Goal: Information Seeking & Learning: Learn about a topic

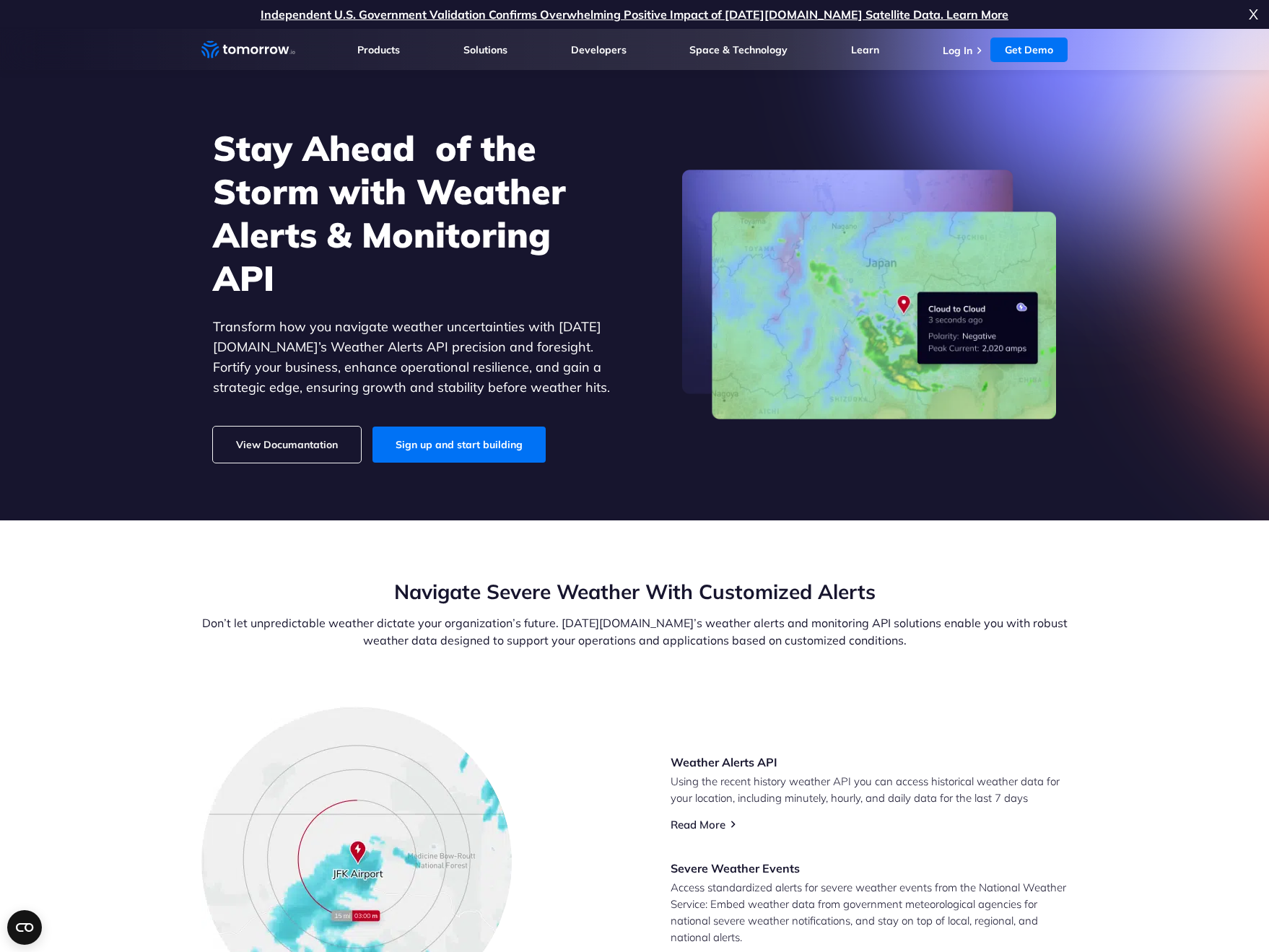
click at [284, 451] on link "View Documantation" at bounding box center [287, 444] width 148 height 36
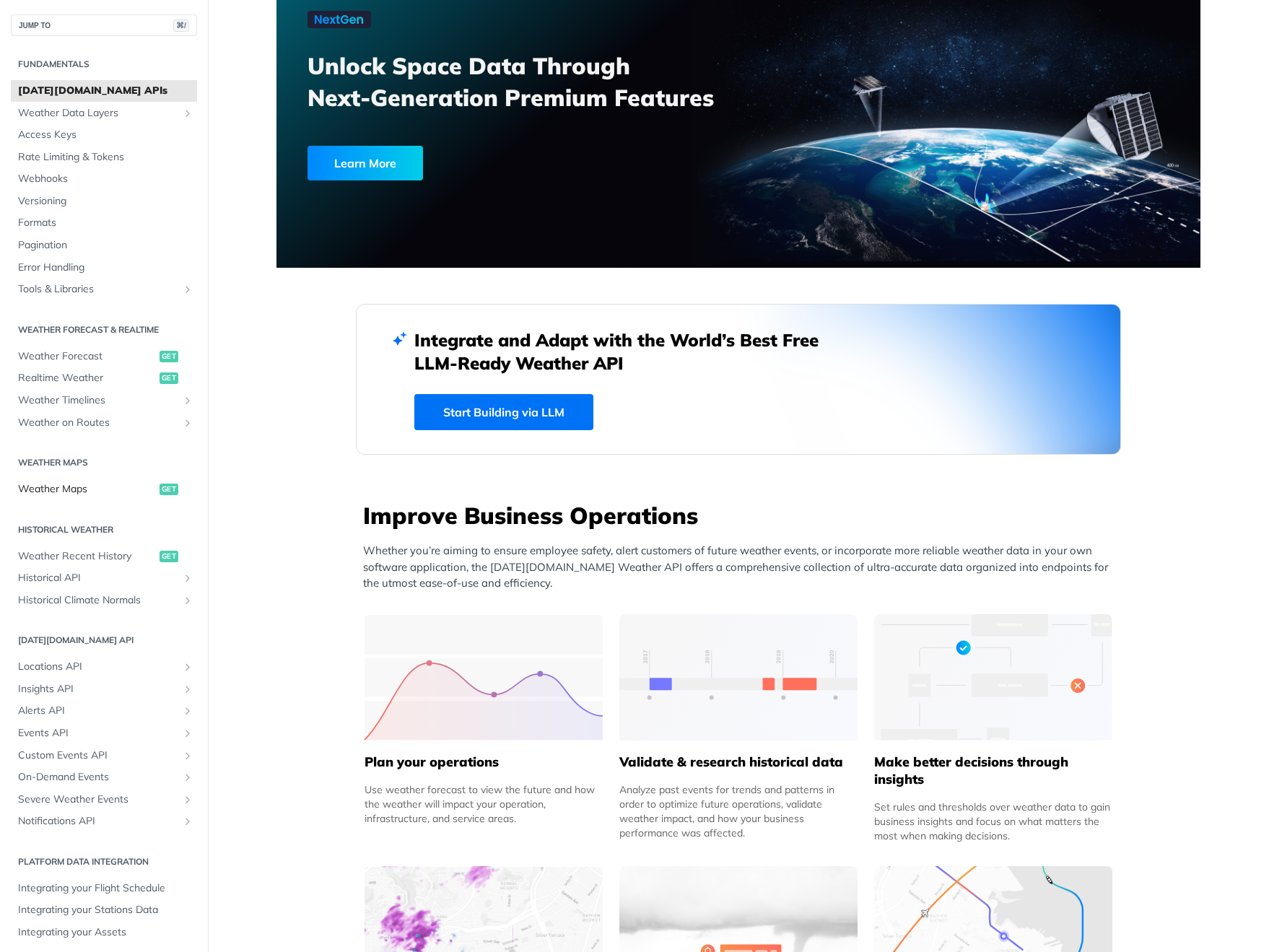
scroll to position [104, 0]
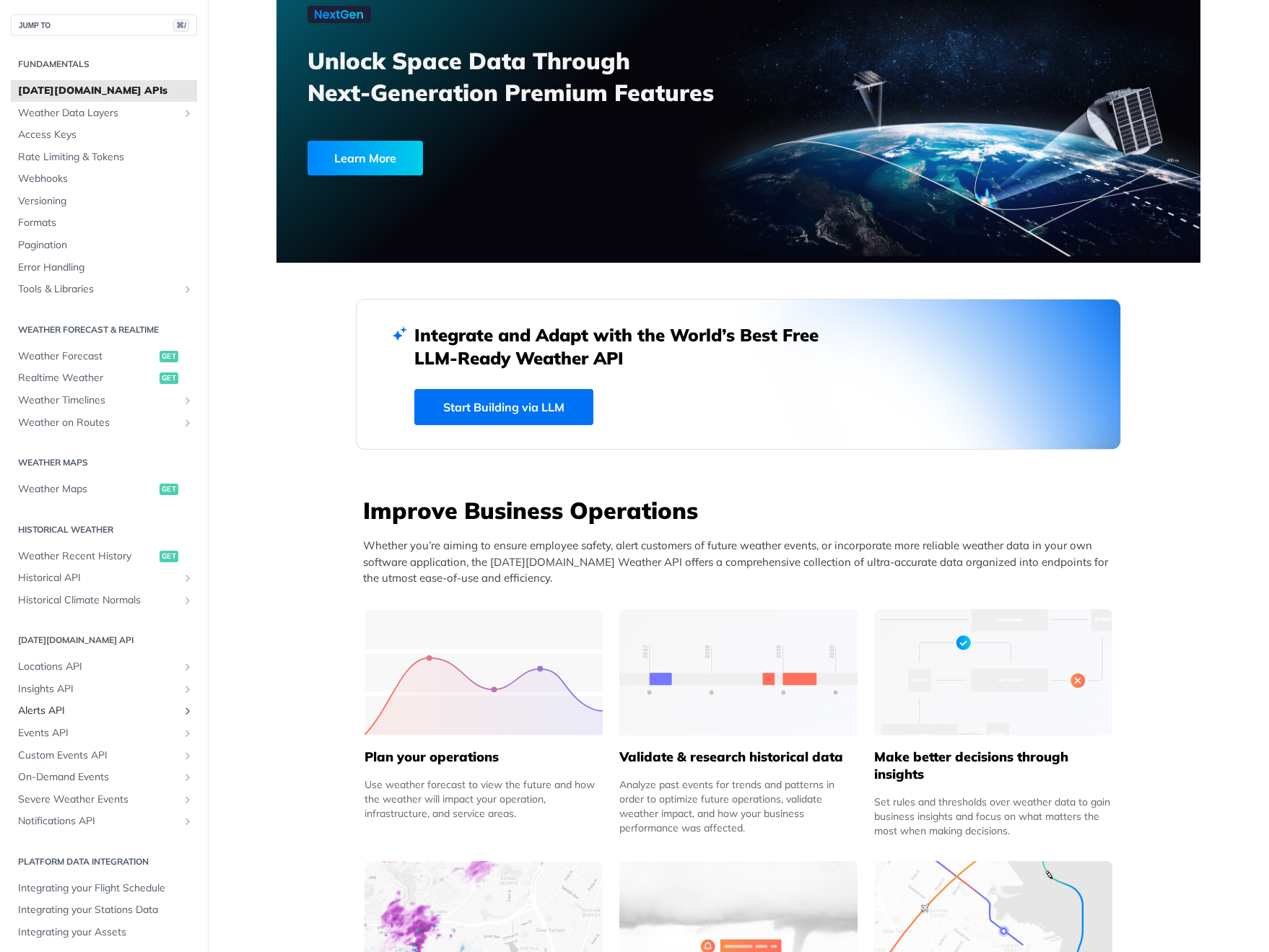
click at [62, 706] on span "Alerts API" at bounding box center [98, 711] width 160 height 15
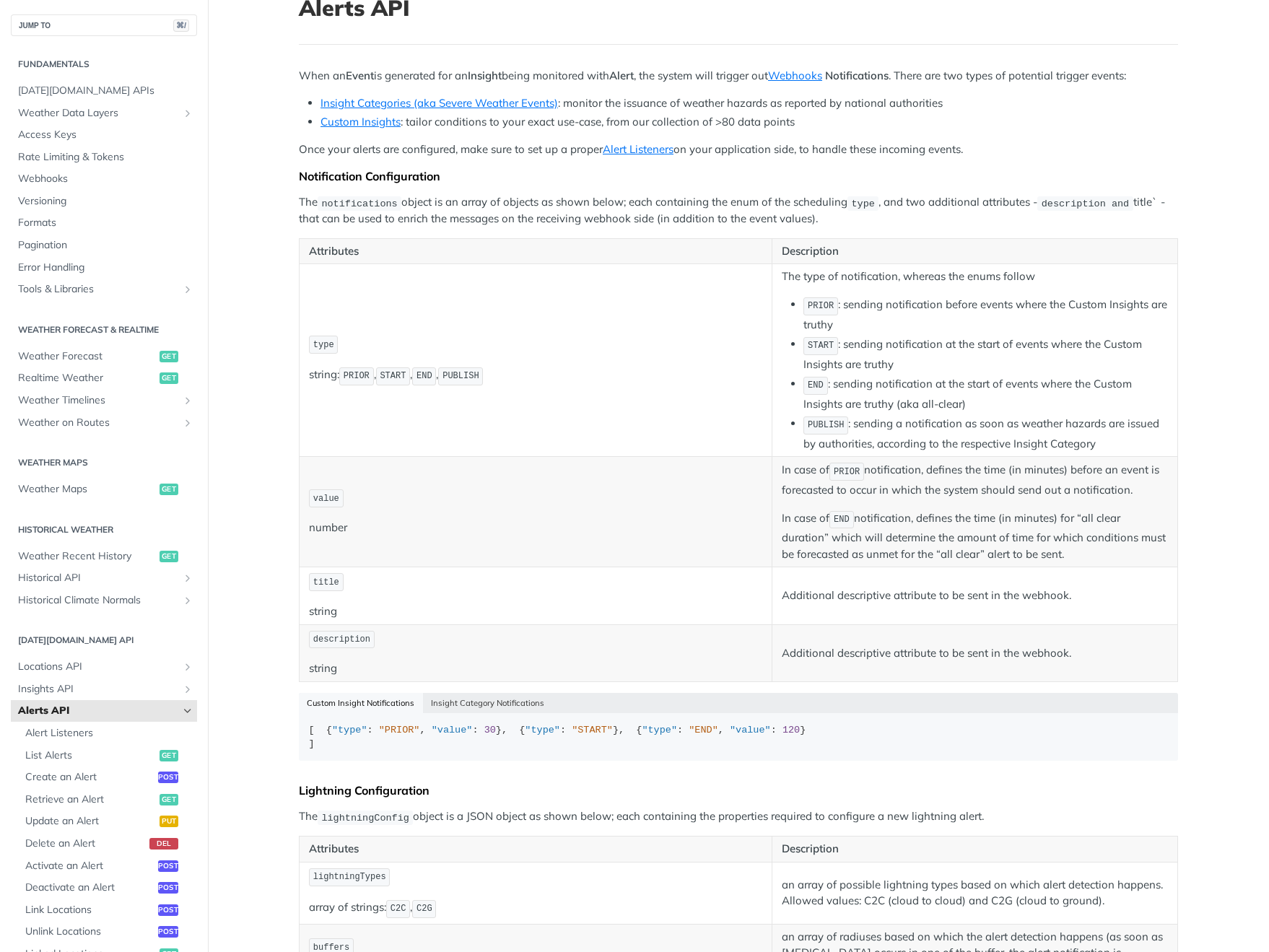
click at [540, 431] on td "type string: PRIOR , START , END , PUBLISH" at bounding box center [536, 360] width 473 height 193
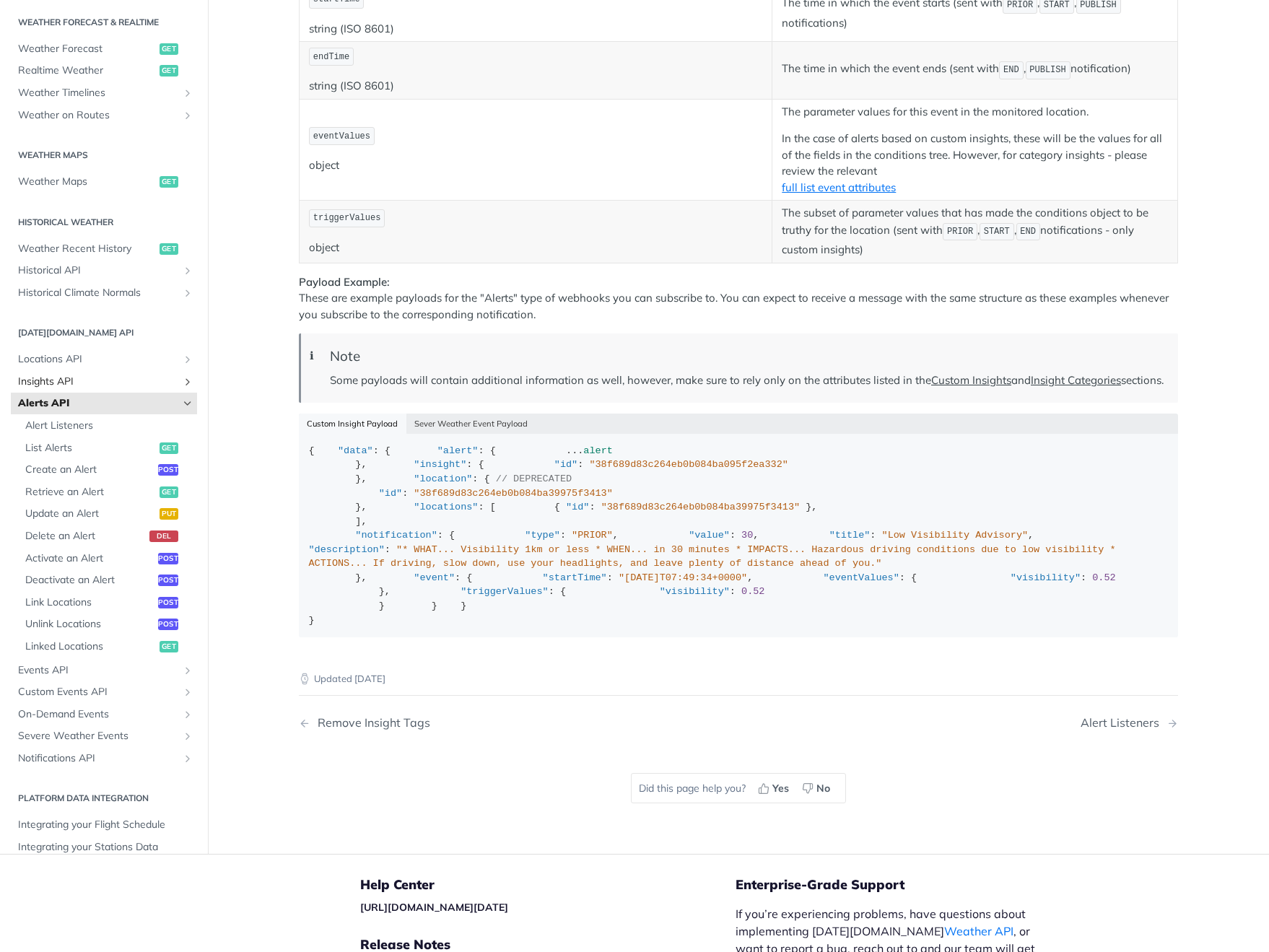
scroll to position [210, 0]
click at [109, 455] on span "List Alerts" at bounding box center [90, 447] width 131 height 15
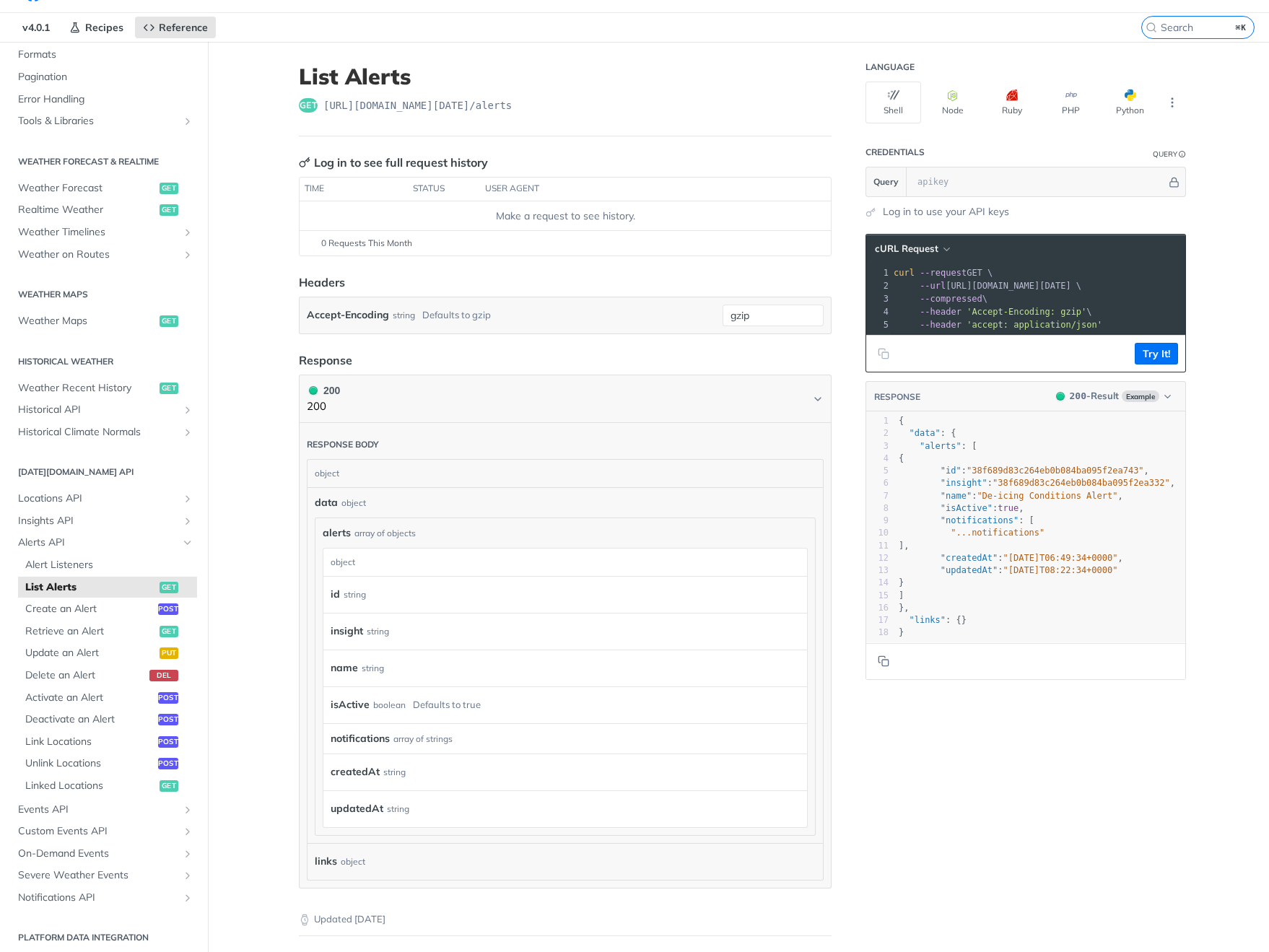
scroll to position [37, 0]
click at [129, 801] on span "Events API" at bounding box center [98, 808] width 160 height 15
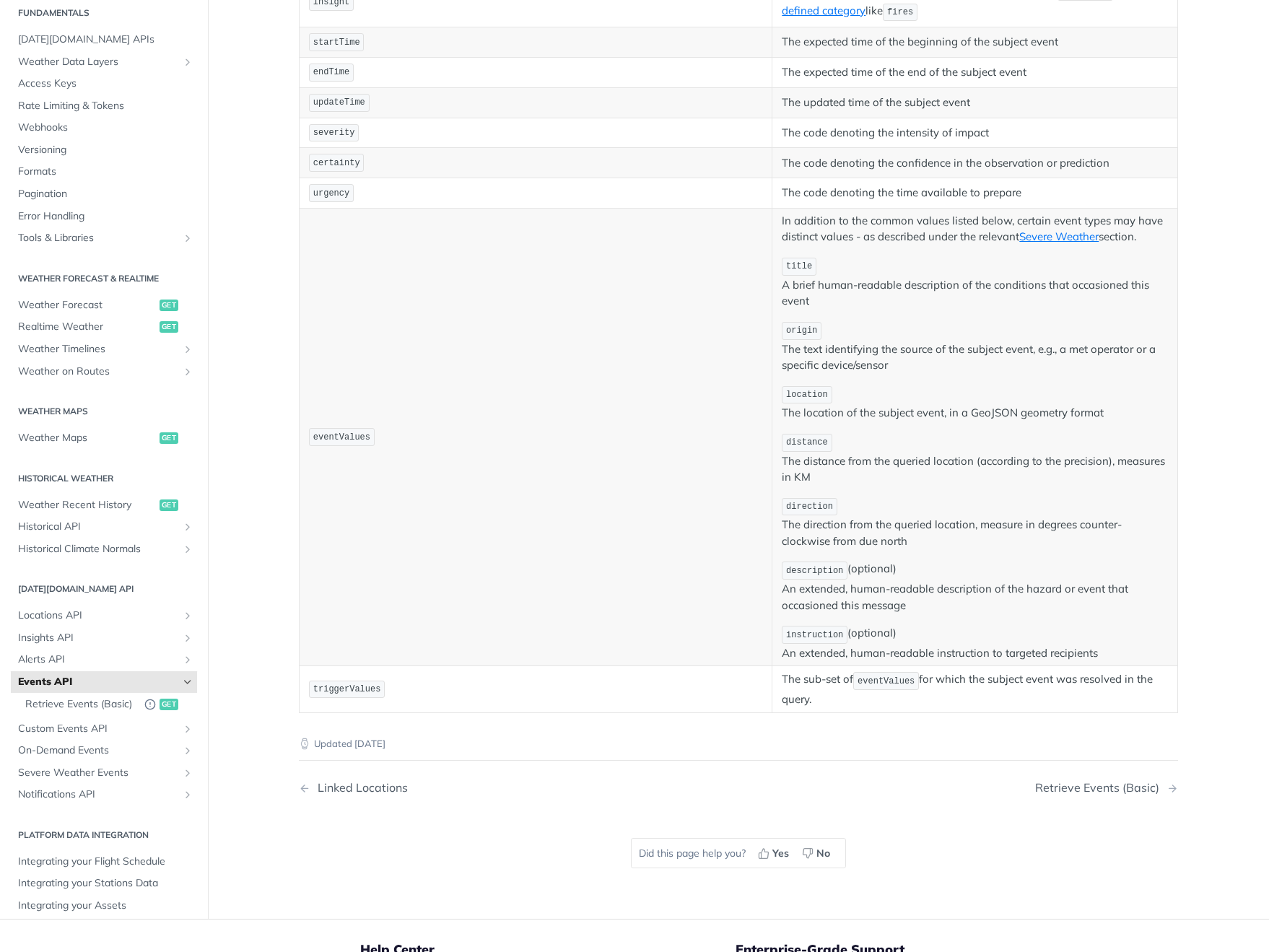
scroll to position [260, 0]
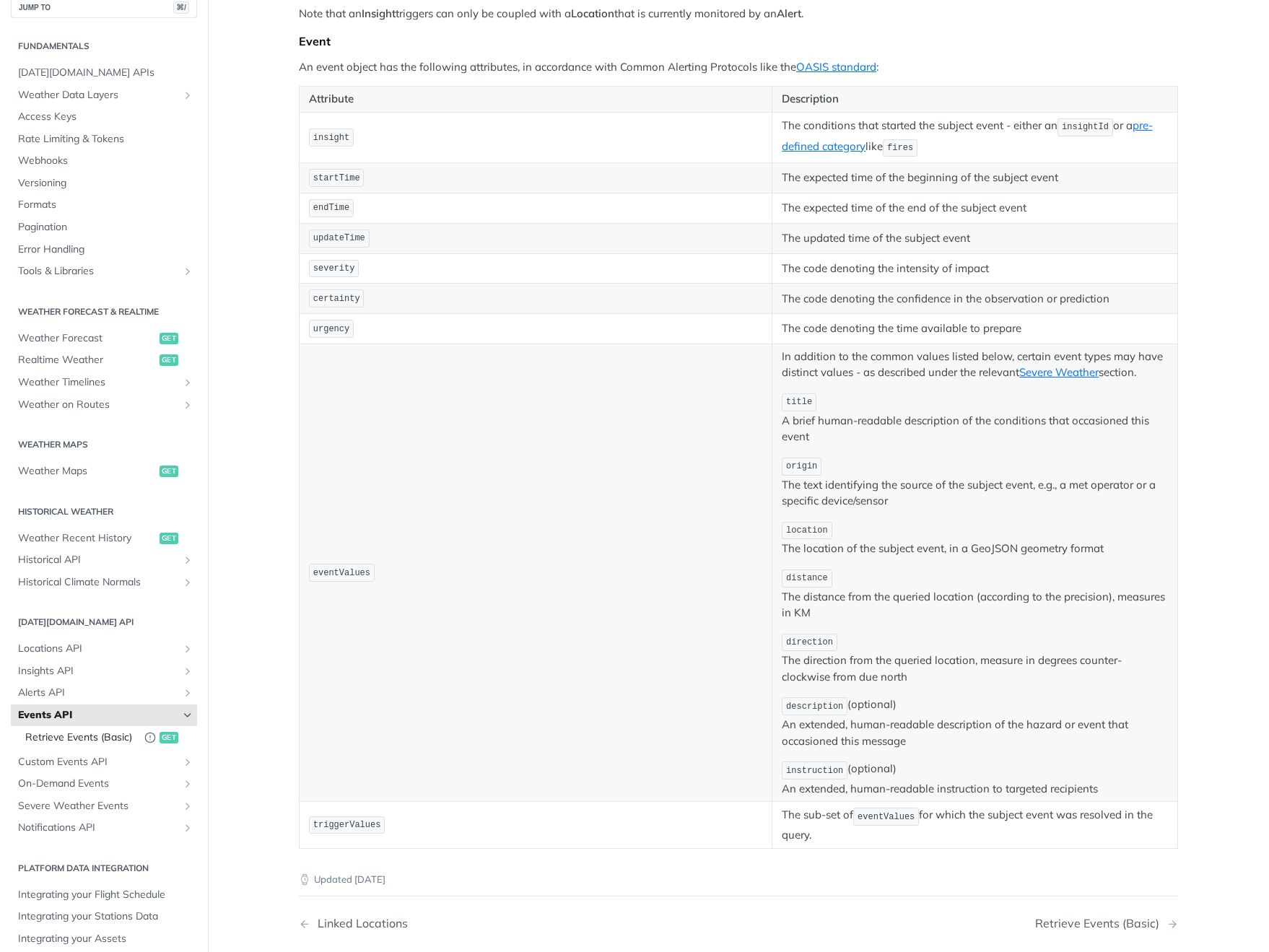
click at [100, 732] on span "Retrieve Events (Basic)" at bounding box center [81, 738] width 112 height 15
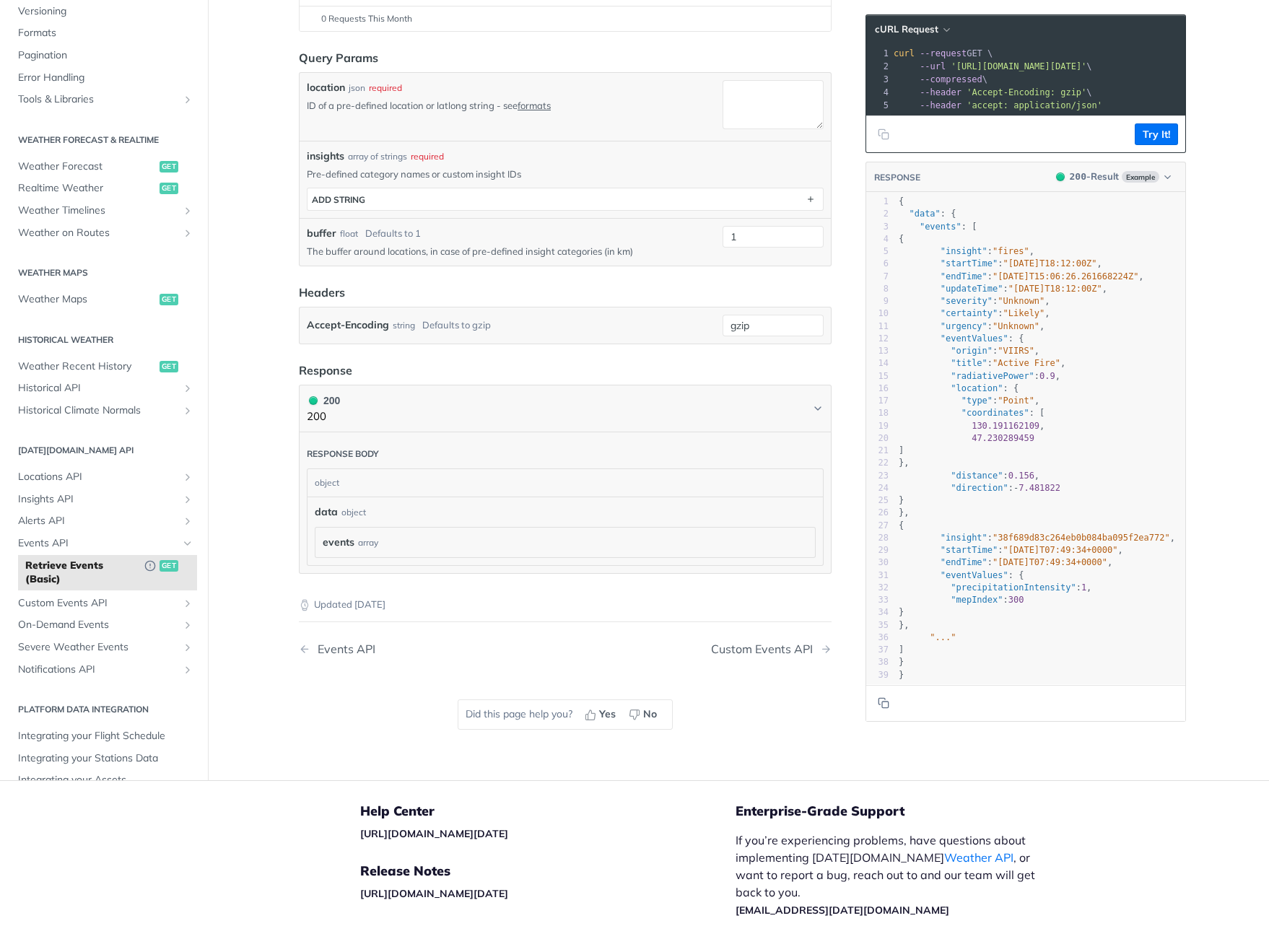
click at [370, 540] on div "array" at bounding box center [368, 543] width 20 height 13
drag, startPoint x: 340, startPoint y: 477, endPoint x: 348, endPoint y: 476, distance: 8.1
click at [340, 477] on div "object" at bounding box center [564, 483] width 512 height 27
click at [814, 405] on icon "Chevron" at bounding box center [818, 409] width 11 height 11
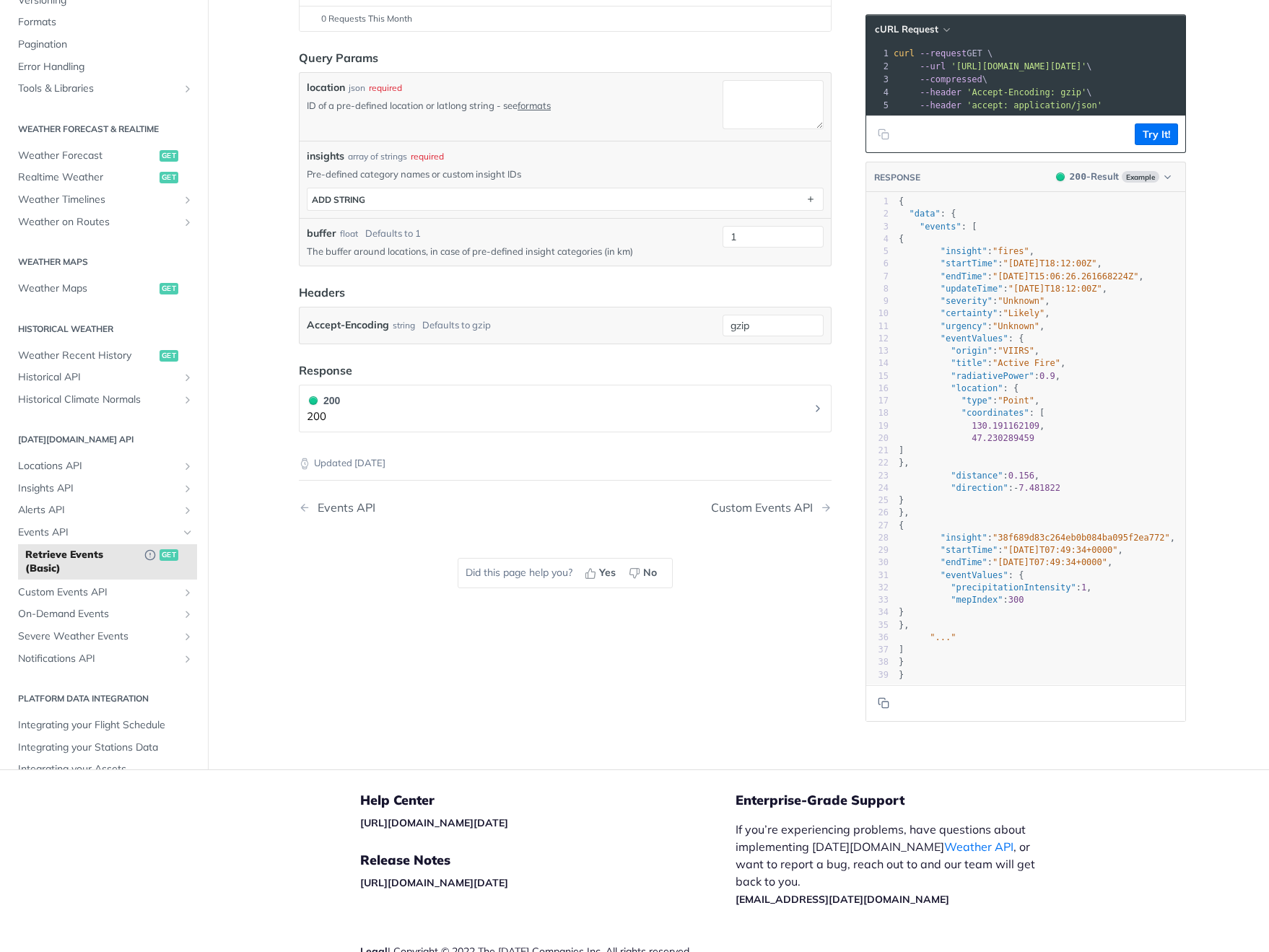
click at [814, 405] on icon "Chevron" at bounding box center [818, 409] width 11 height 11
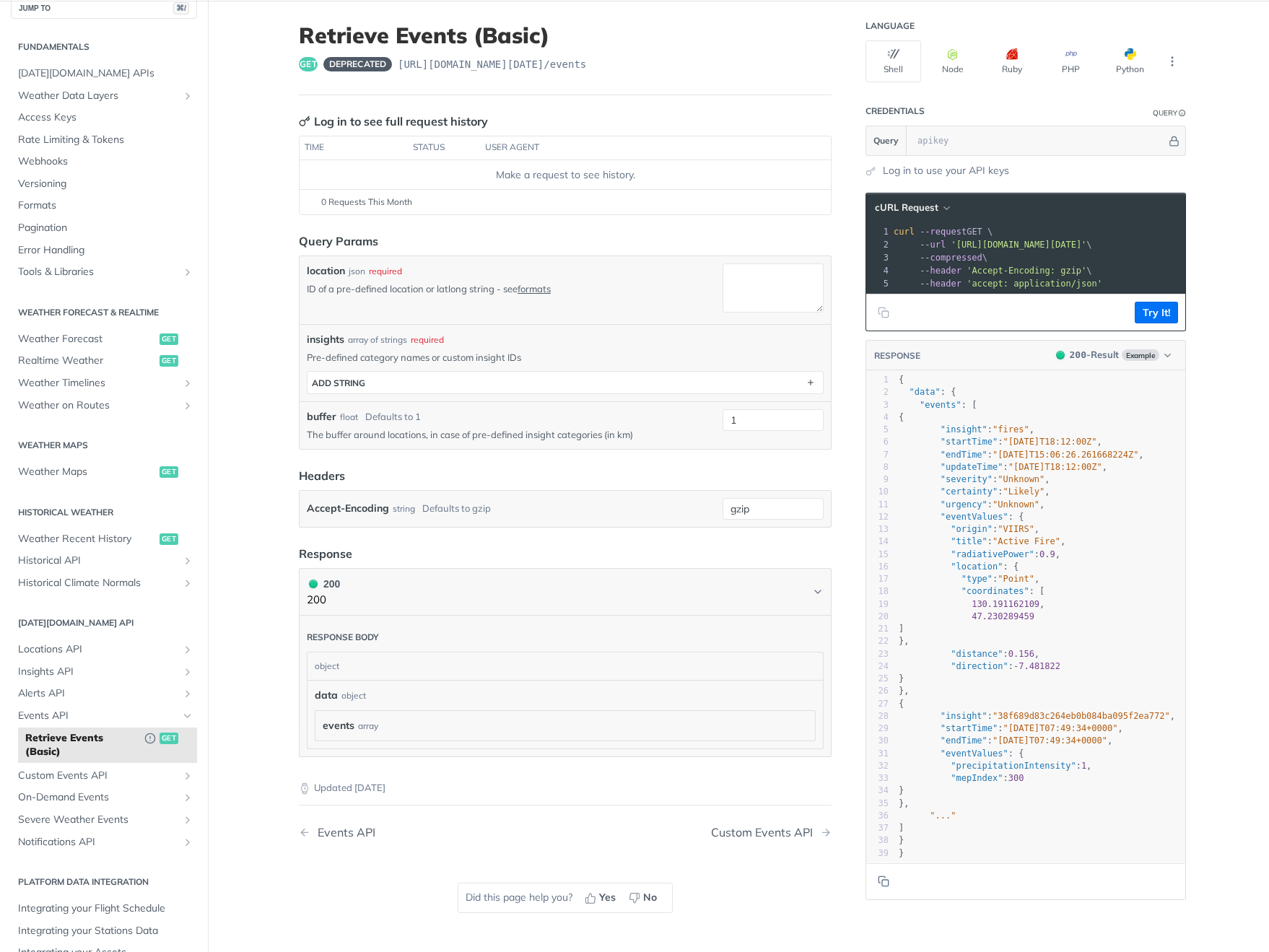
scroll to position [65, 0]
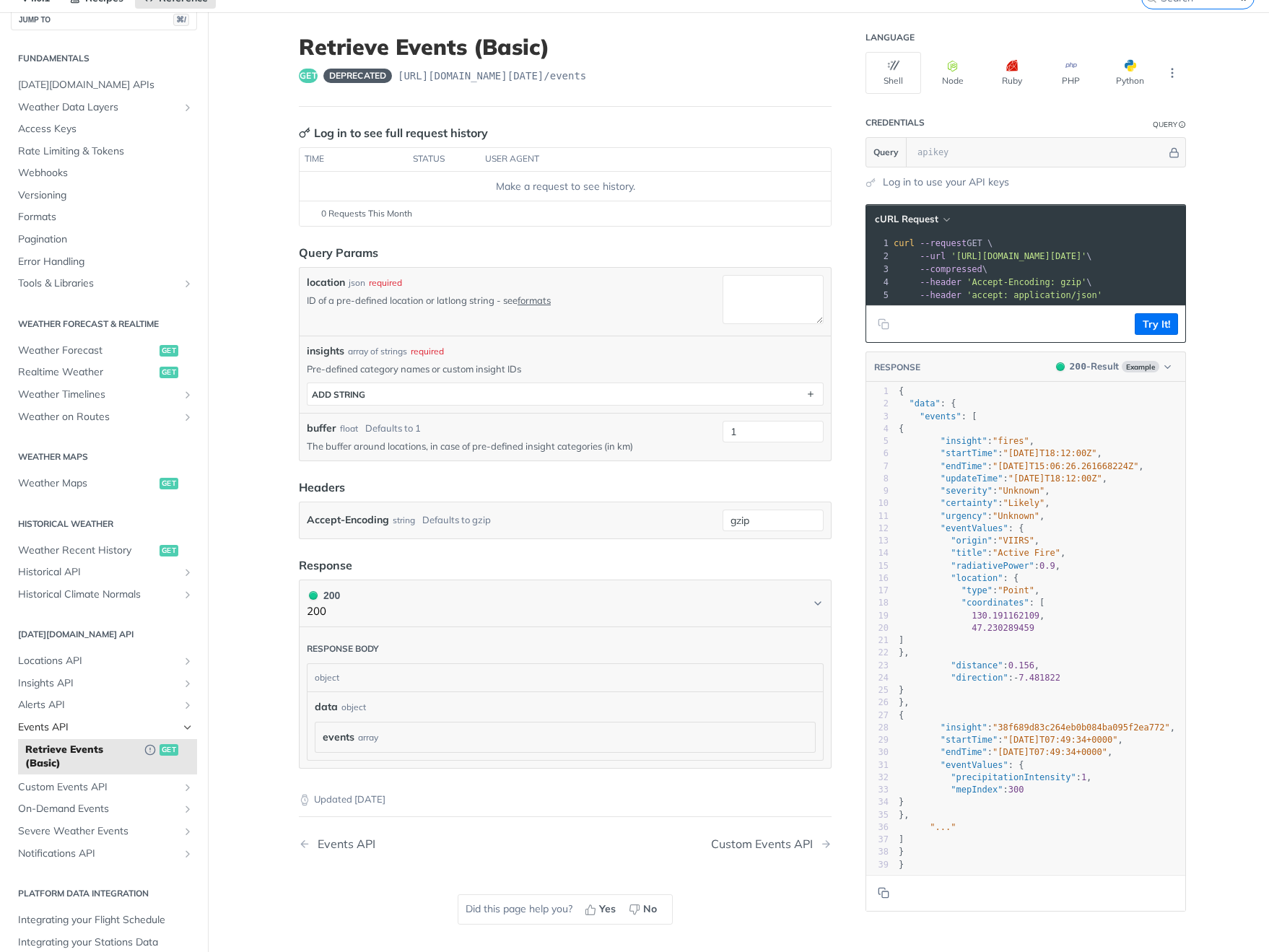
click at [157, 720] on span "Events API" at bounding box center [98, 728] width 160 height 15
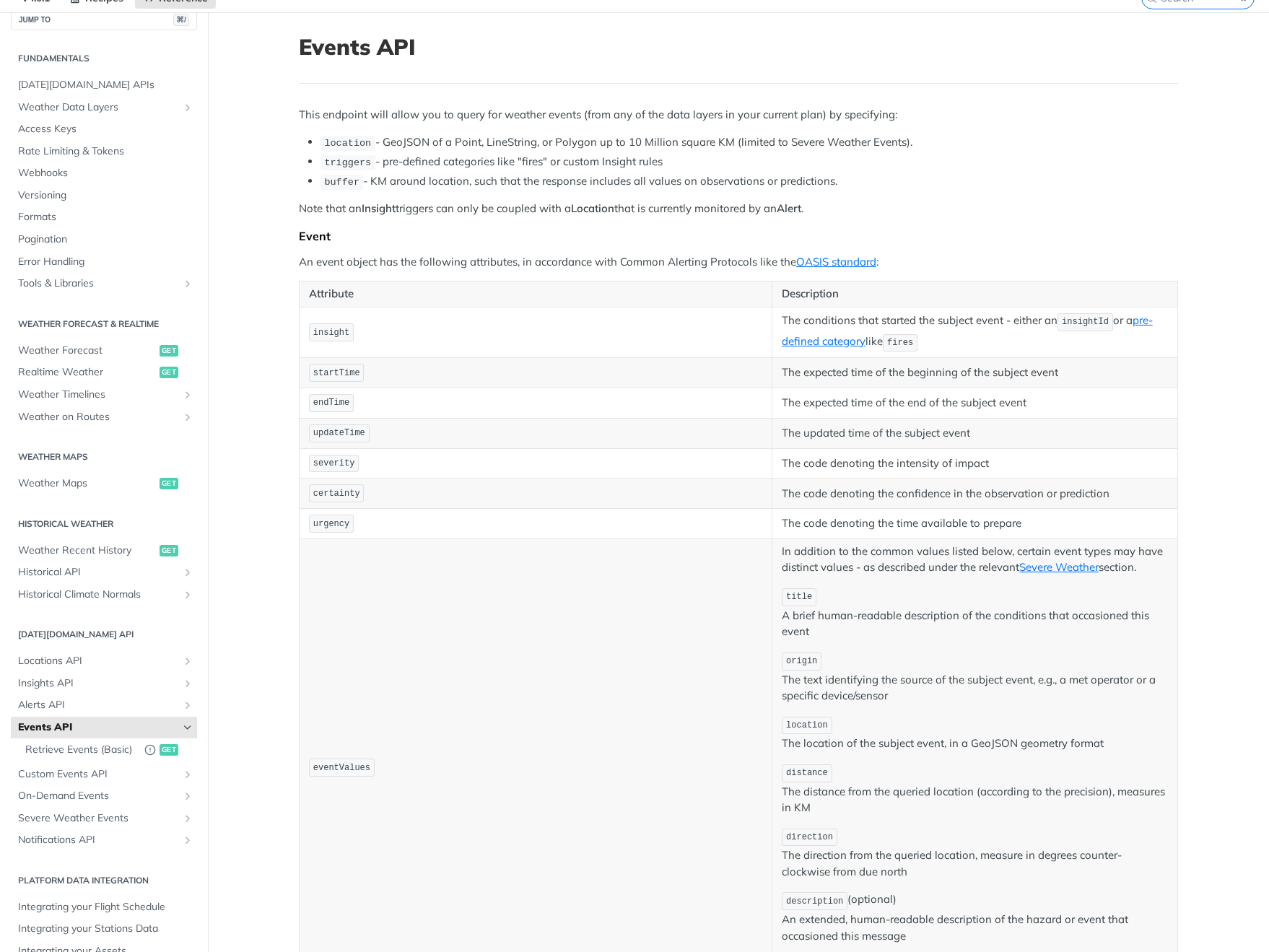
click at [182, 722] on icon "Hide subpages for Events API" at bounding box center [187, 728] width 11 height 11
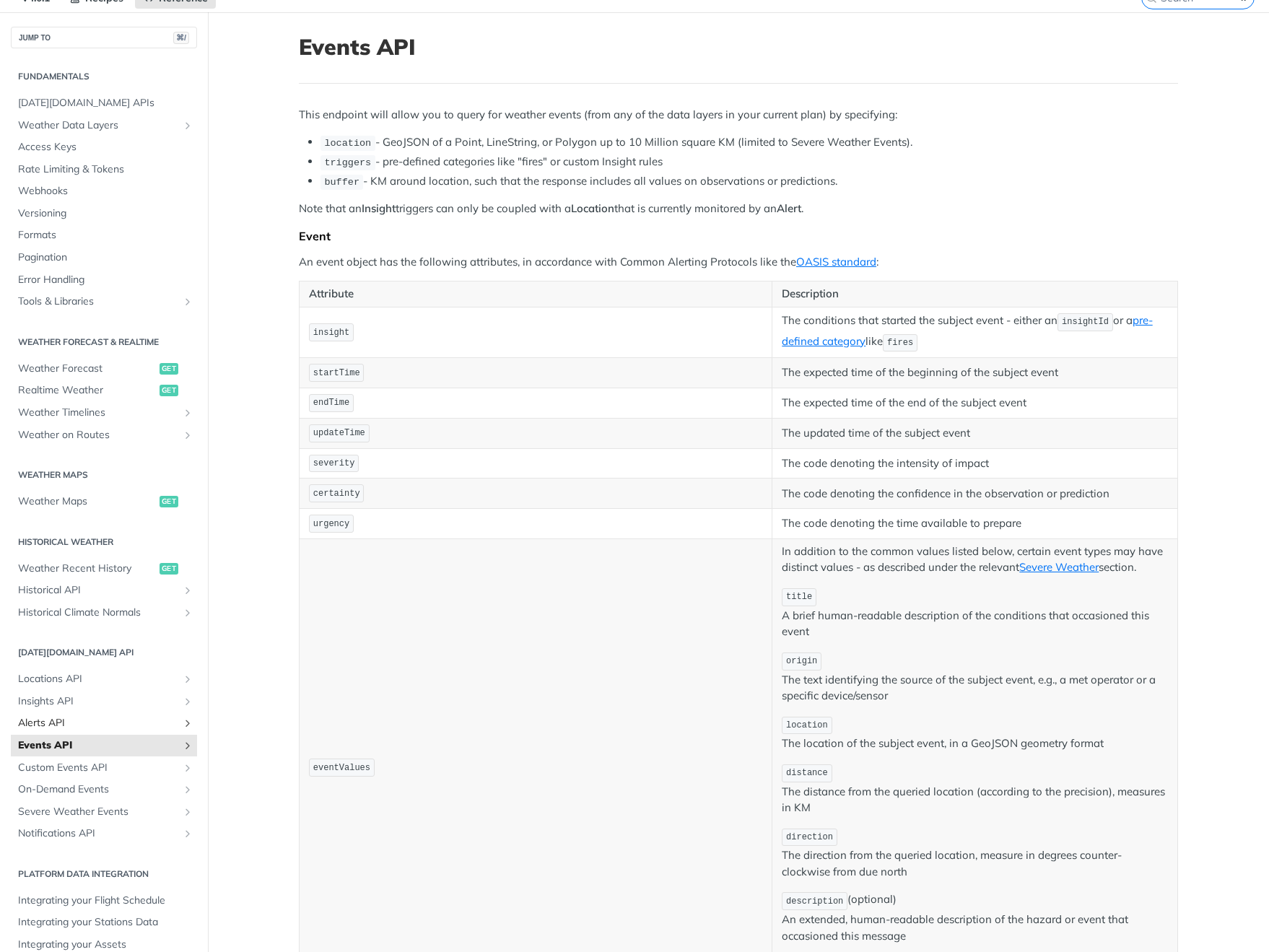
click at [182, 717] on icon "Show subpages for Alerts API" at bounding box center [187, 723] width 11 height 11
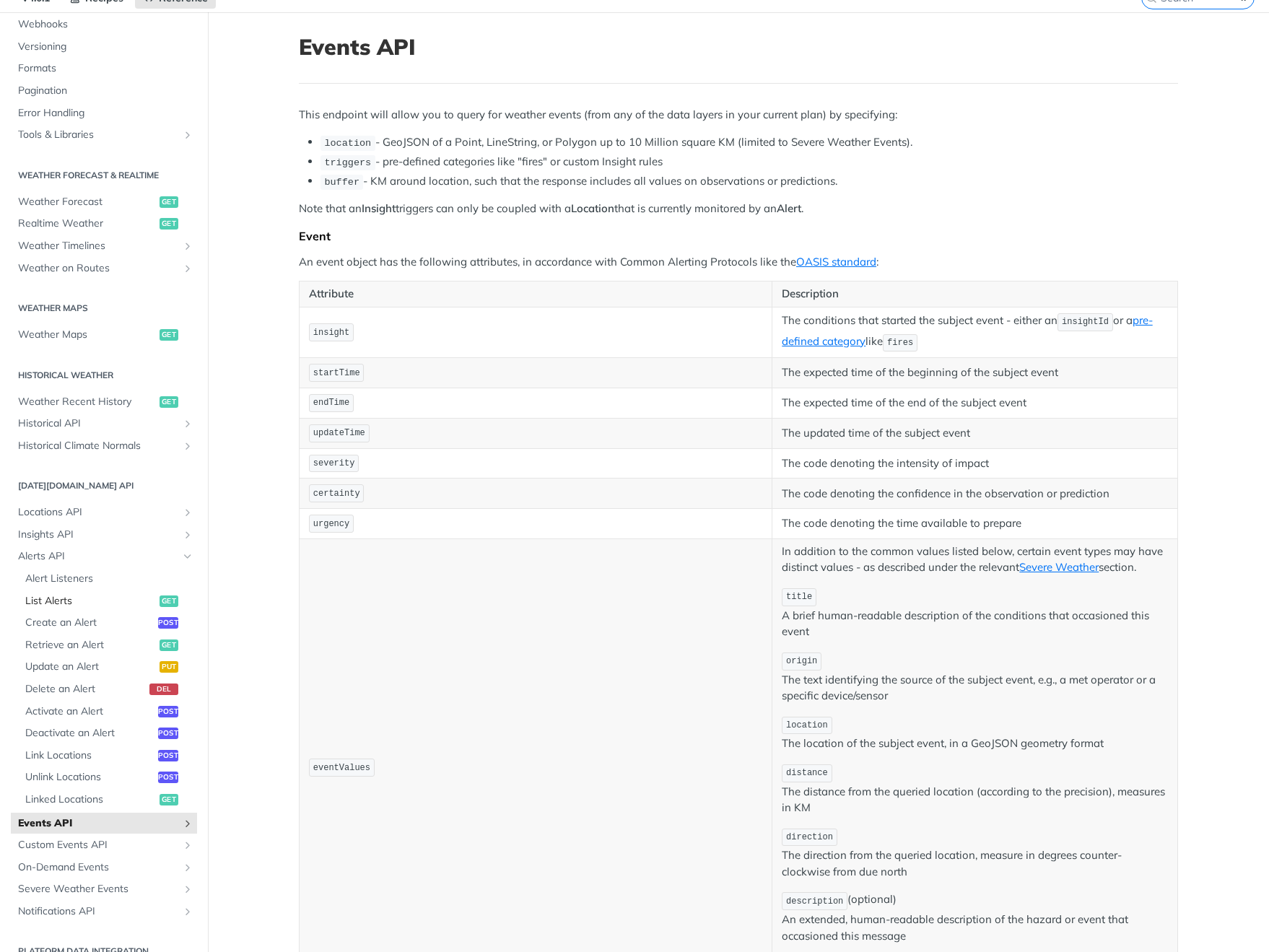
scroll to position [168, 0]
click at [184, 816] on icon "Show subpages for Events API" at bounding box center [187, 822] width 11 height 11
click at [118, 815] on span "Events API" at bounding box center [98, 822] width 160 height 15
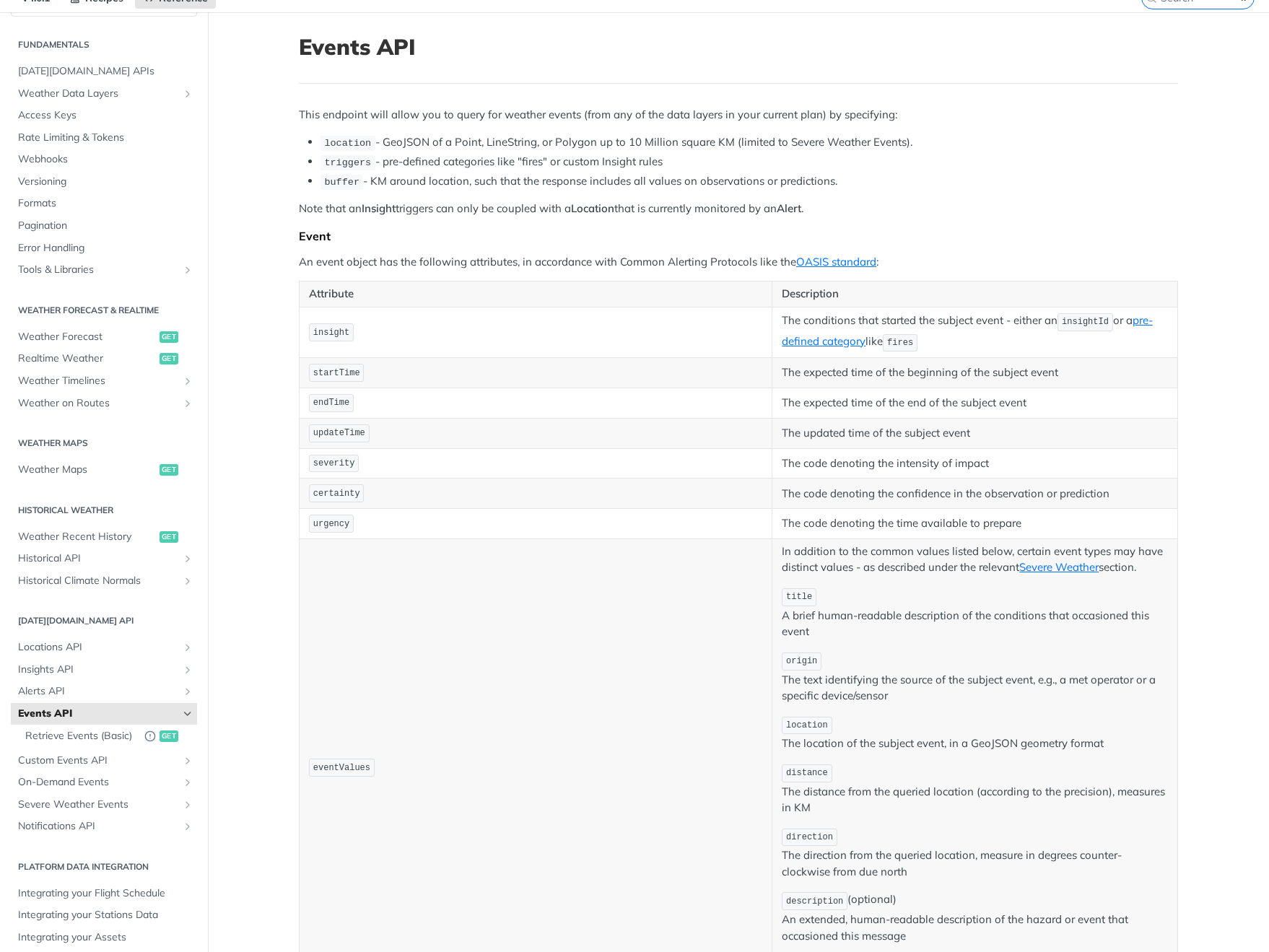
scroll to position [18, 0]
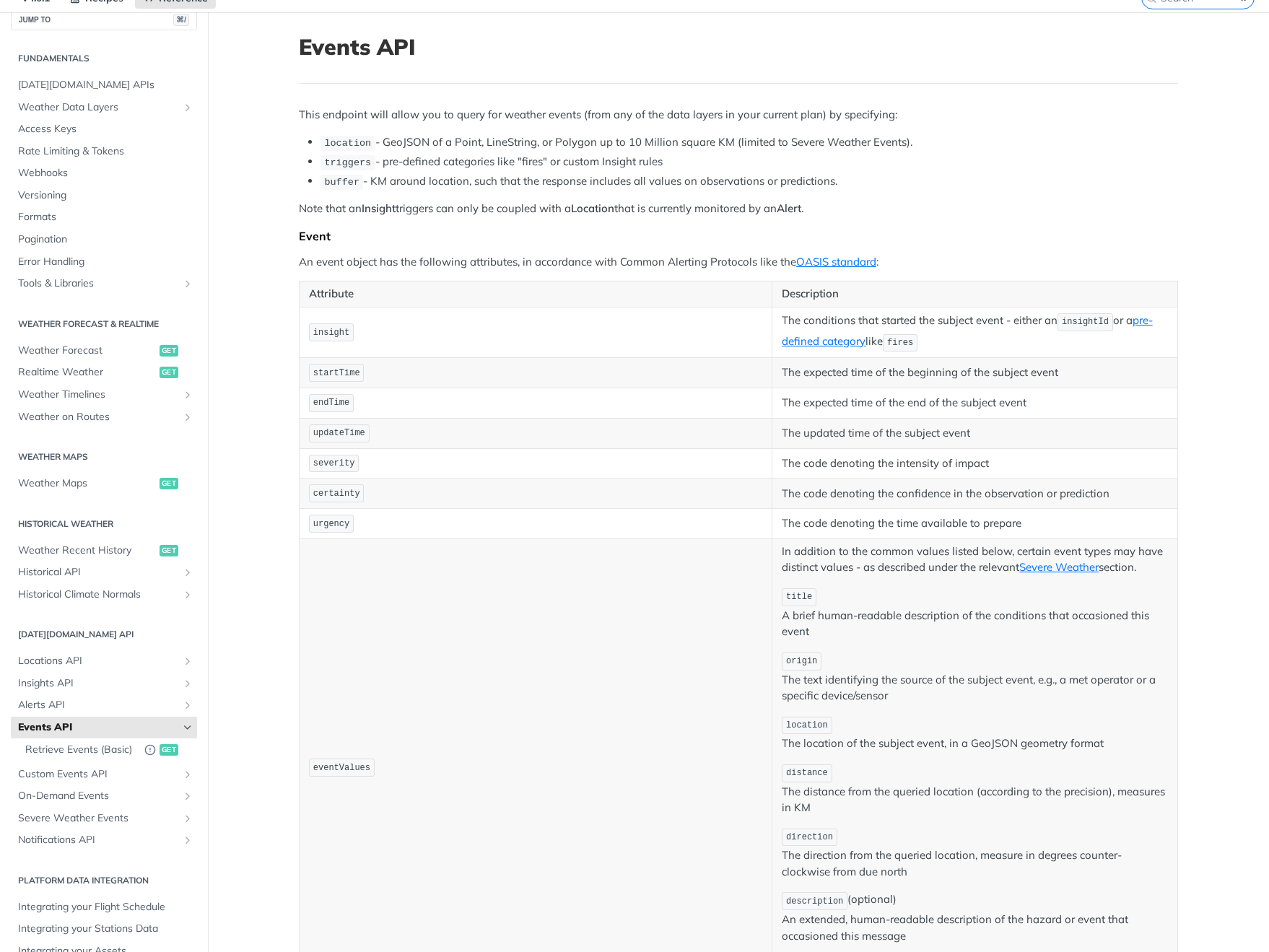
click at [58, 722] on span "Events API" at bounding box center [98, 728] width 160 height 15
click at [139, 695] on span "Alerts API" at bounding box center [98, 702] width 160 height 15
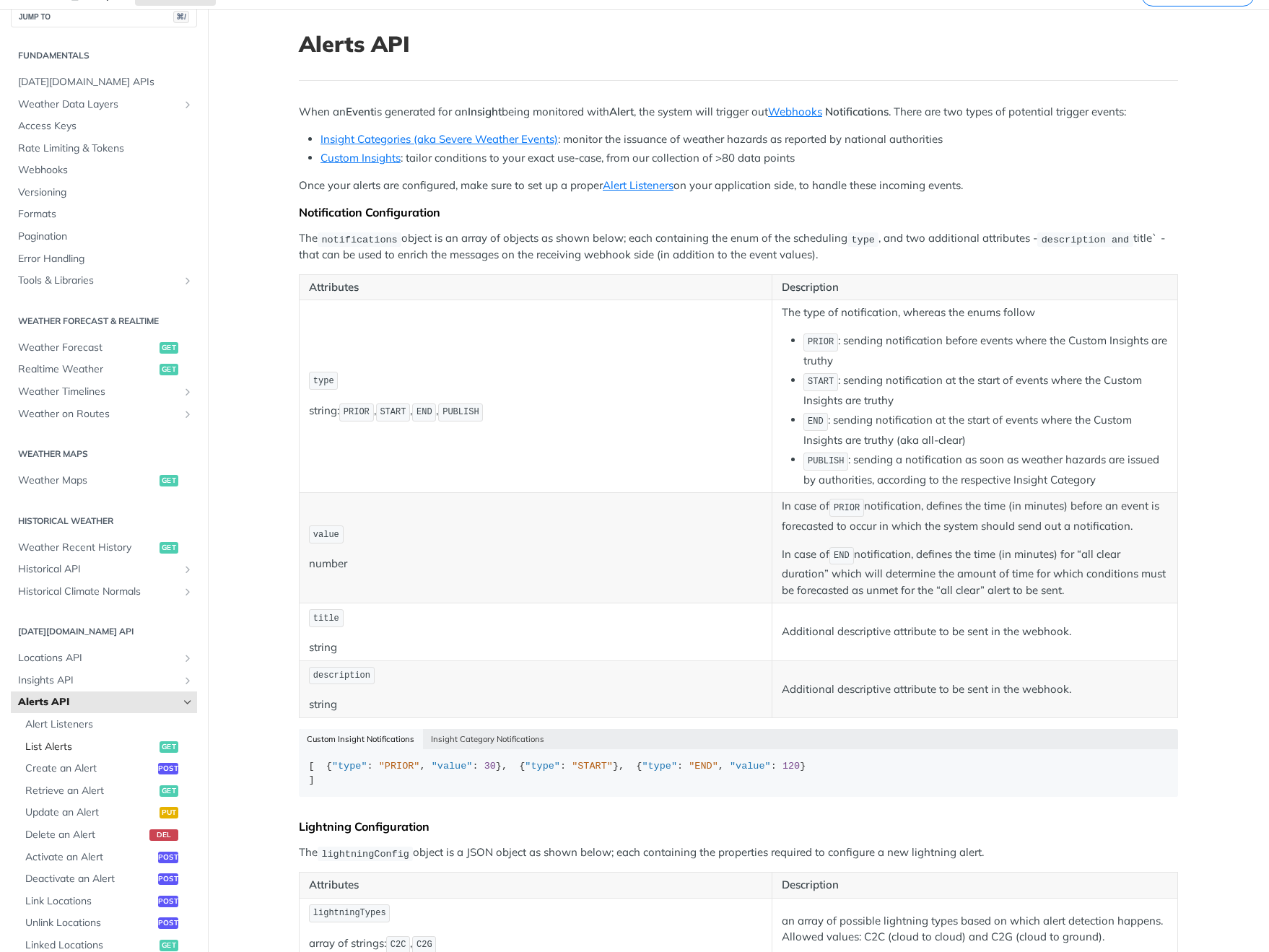
click at [106, 740] on span "List Alerts" at bounding box center [90, 747] width 131 height 15
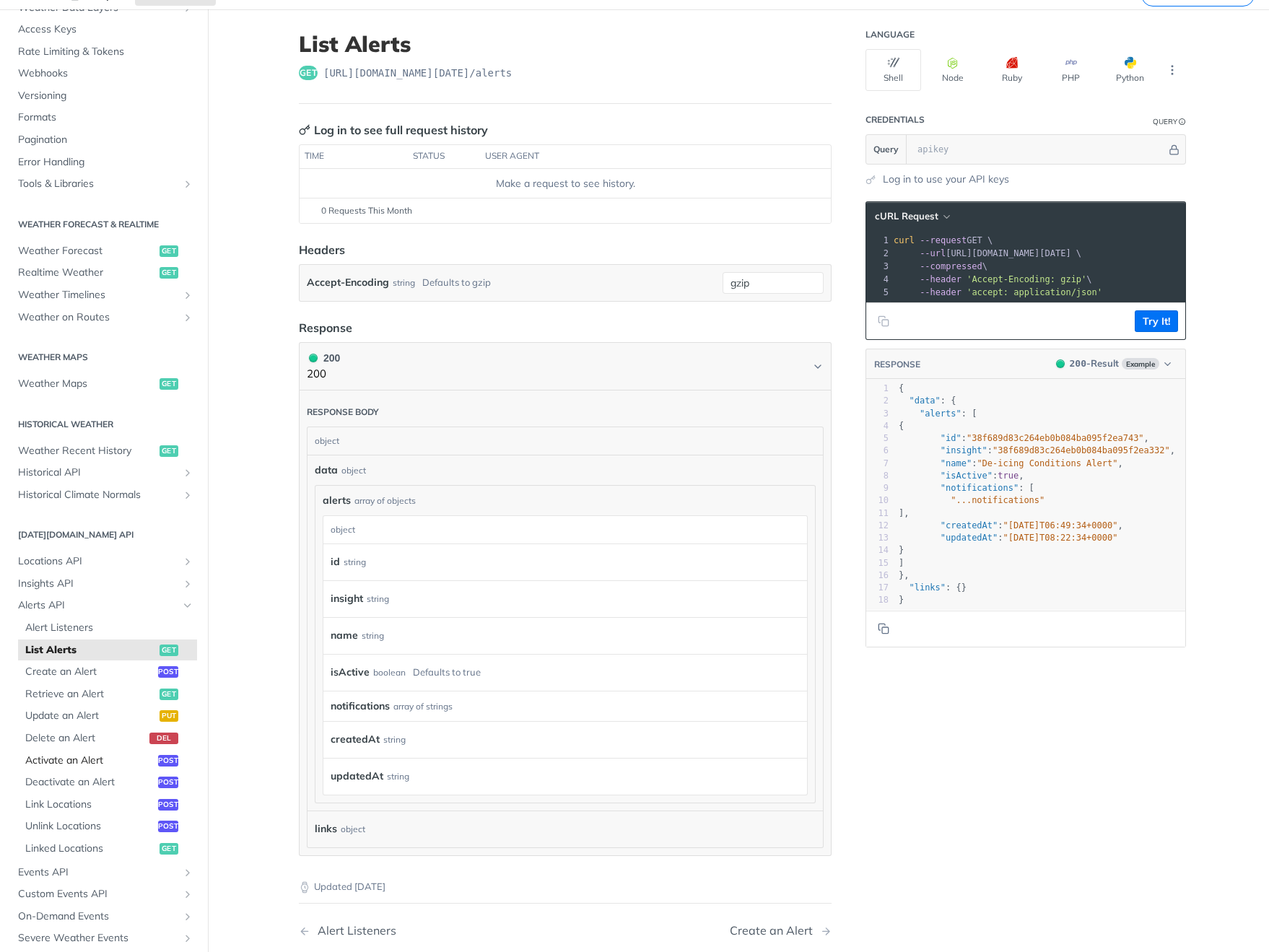
scroll to position [113, 0]
click at [81, 602] on span "Alerts API" at bounding box center [98, 604] width 160 height 15
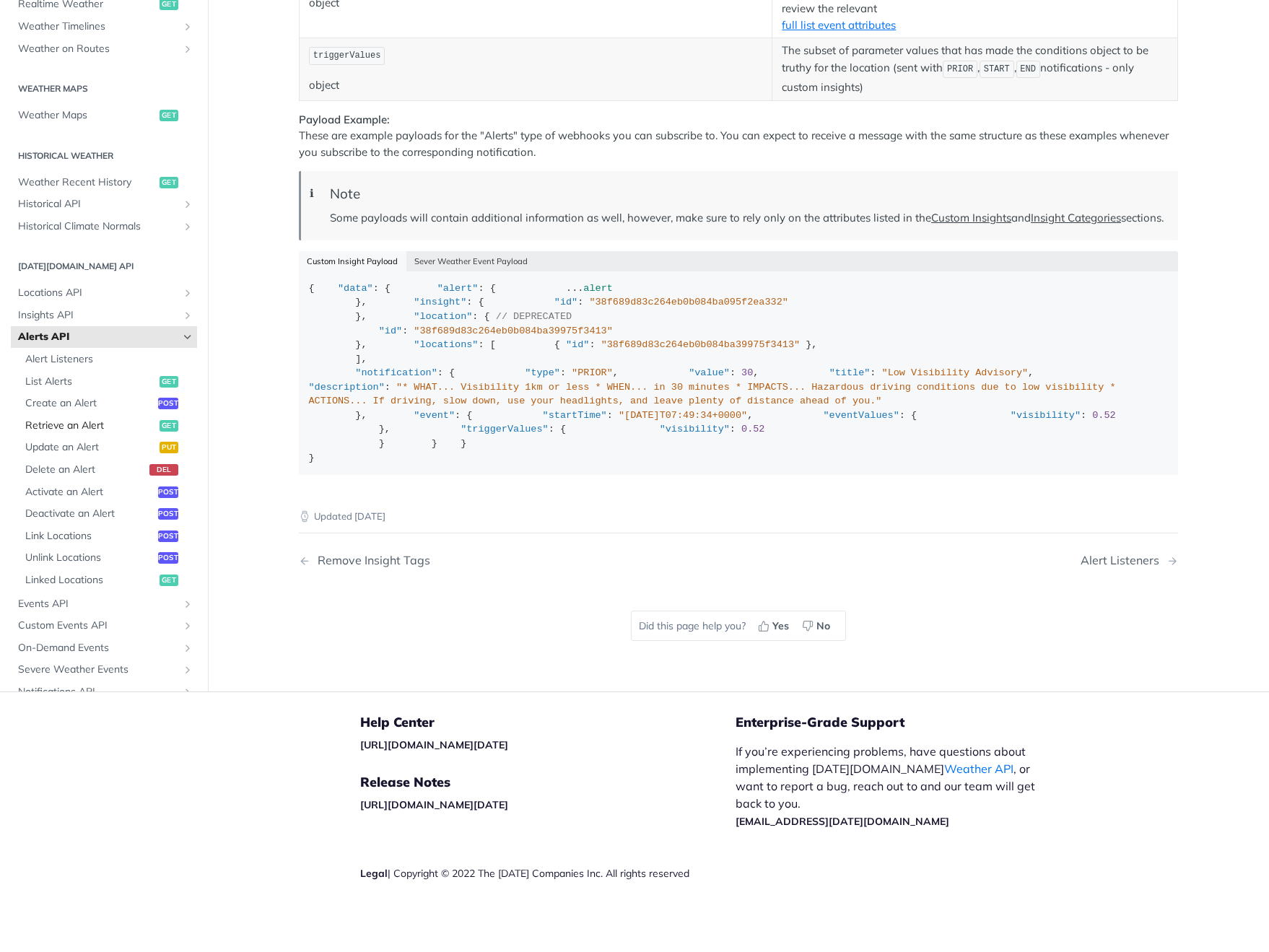
scroll to position [115, 0]
click at [92, 432] on span "Retrieve an Alert" at bounding box center [90, 425] width 131 height 15
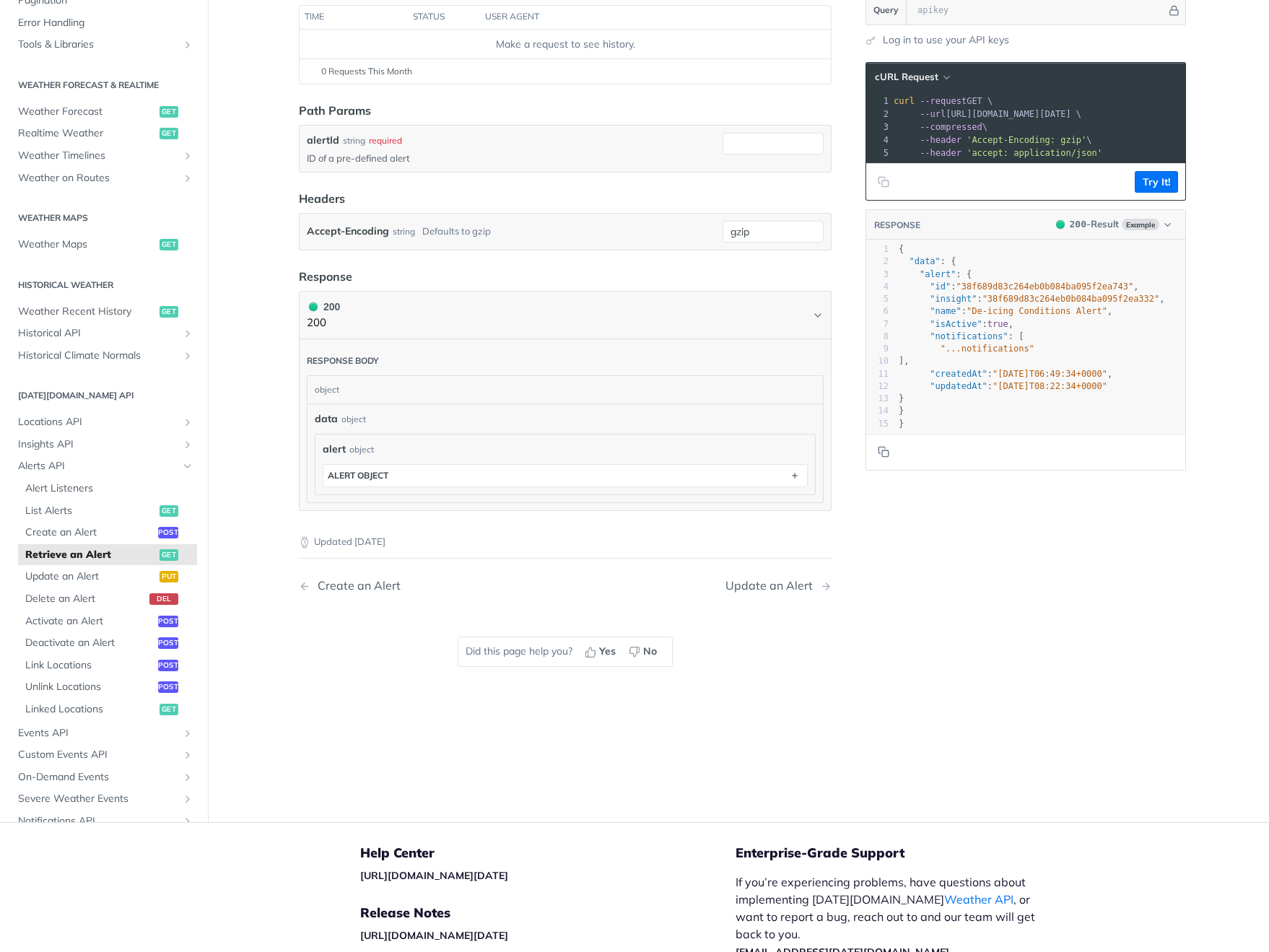
scroll to position [204, 0]
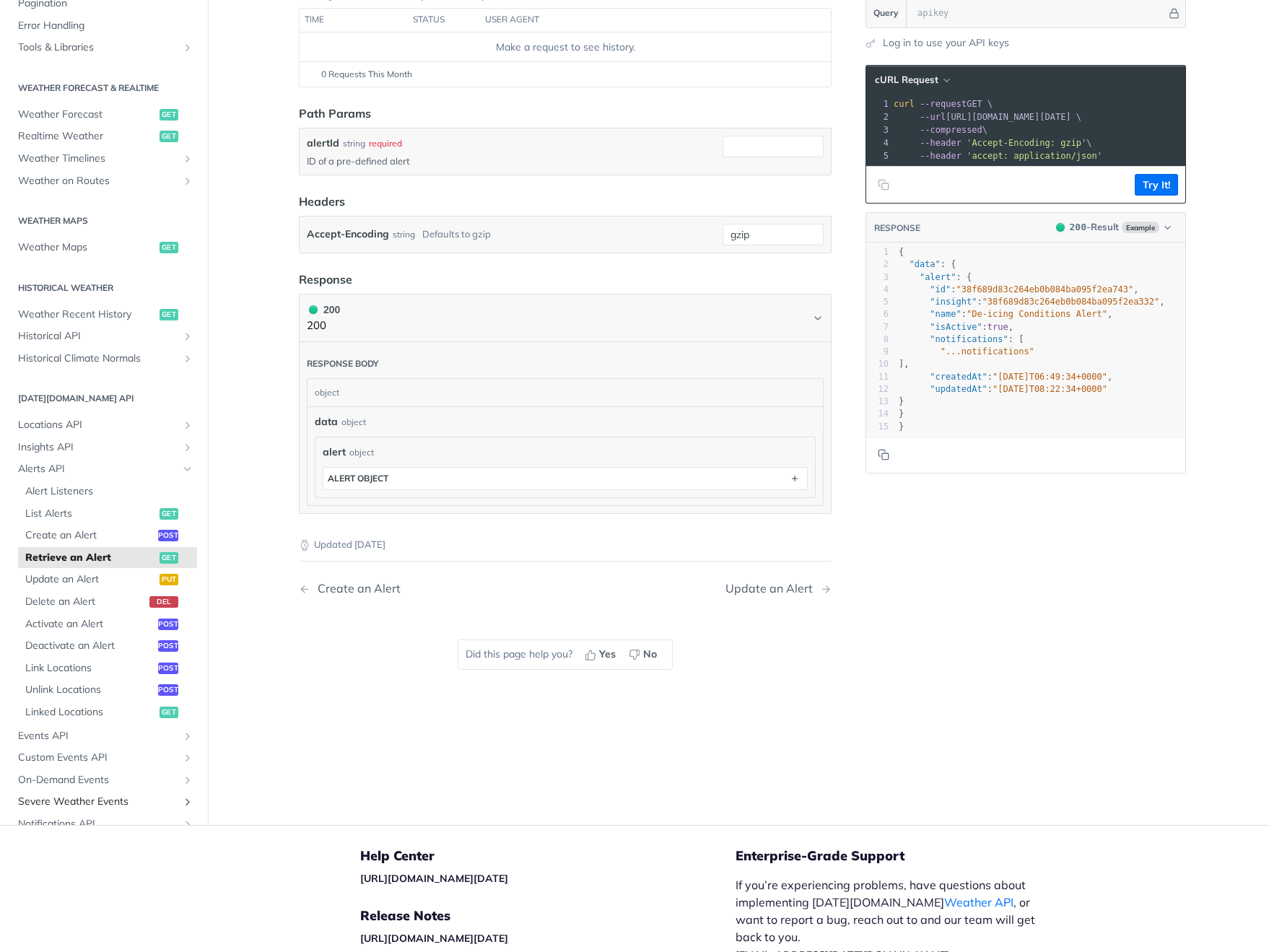
click at [168, 795] on span "Severe Weather Events" at bounding box center [98, 802] width 160 height 15
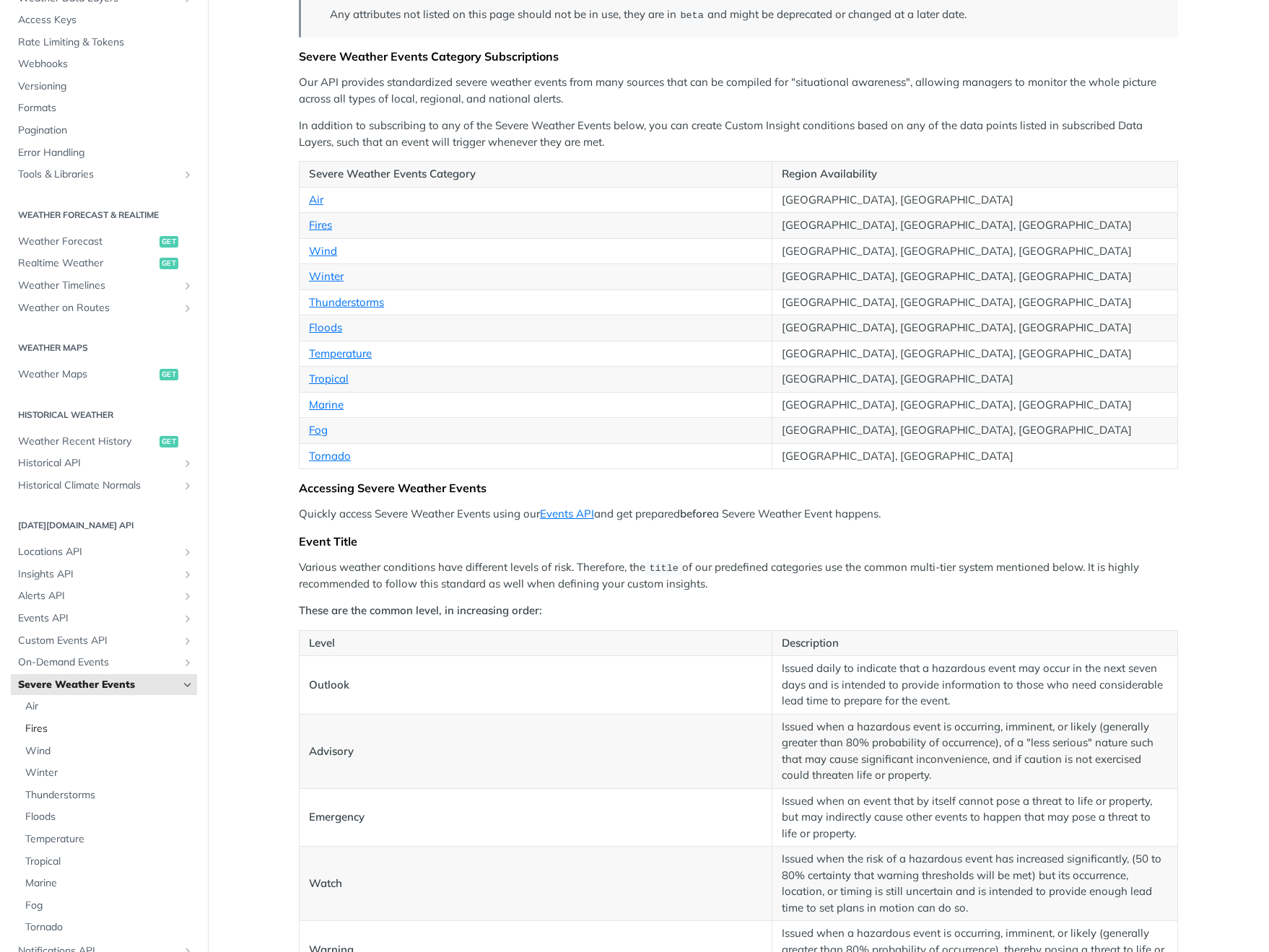
click at [94, 718] on link "Fires" at bounding box center [107, 728] width 179 height 22
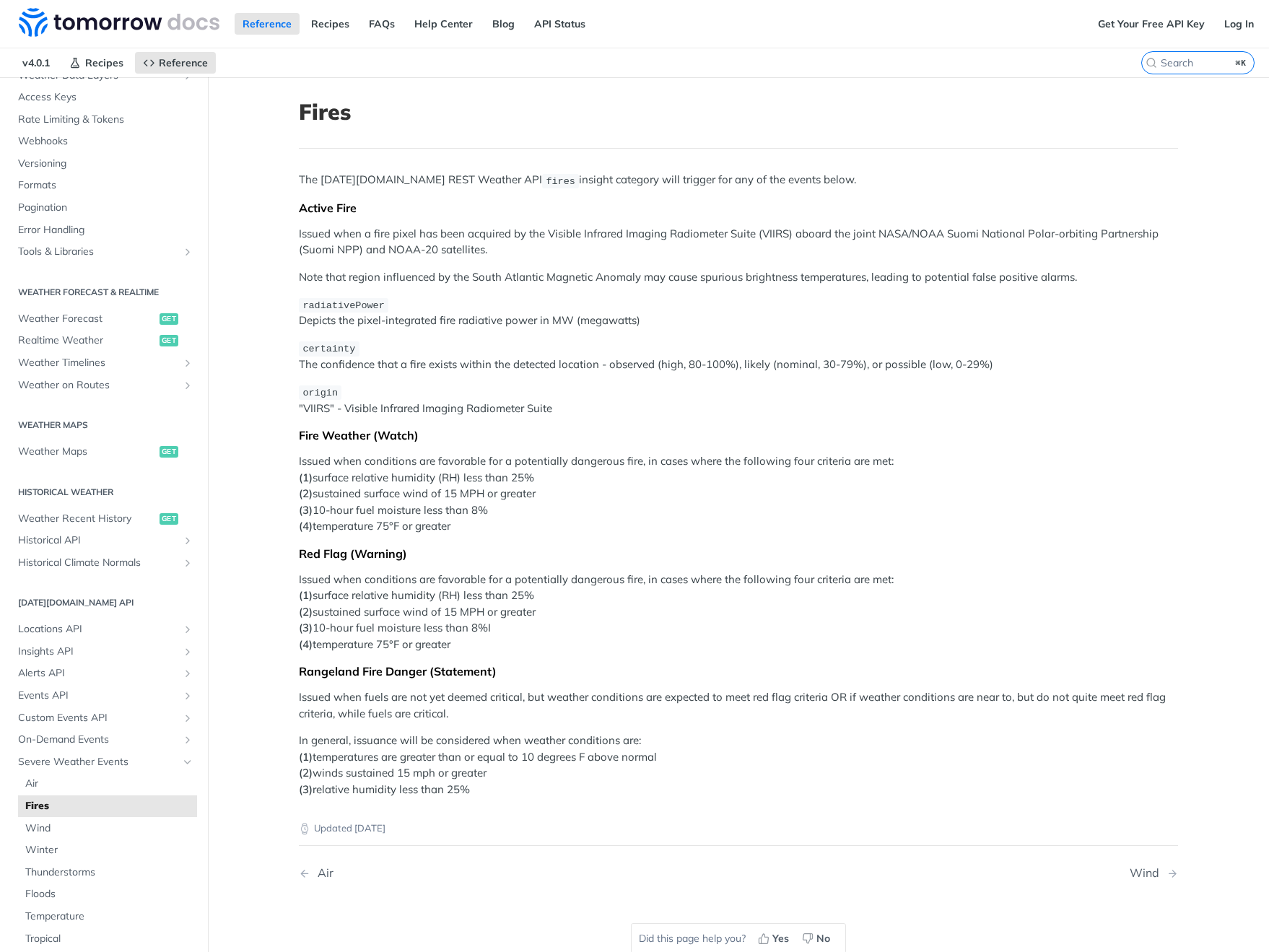
click at [888, 459] on p "Issued when conditions are favorable for a potentially dangerous fire, in cases…" at bounding box center [738, 493] width 880 height 82
click at [444, 618] on p "Issued when conditions are favorable for a potentially dangerous fire, in cases…" at bounding box center [738, 612] width 880 height 82
click at [972, 574] on p "Issued when conditions are favorable for a potentially dangerous fire, in cases…" at bounding box center [738, 612] width 880 height 82
